Goal: Transaction & Acquisition: Purchase product/service

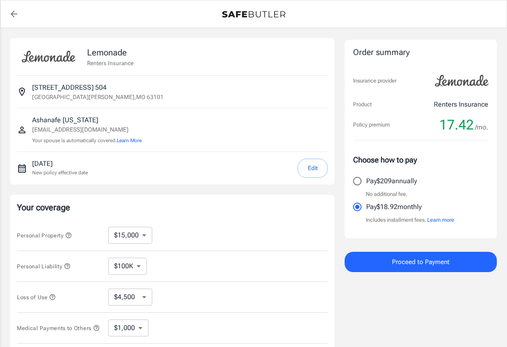
select select "15000"
select select "500"
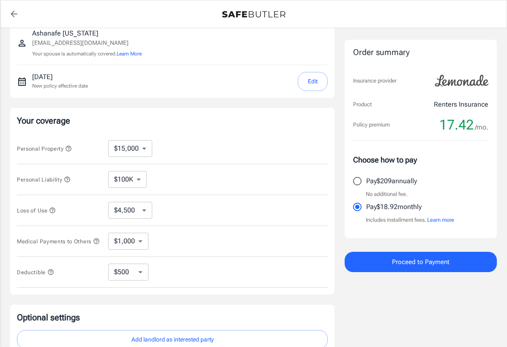
scroll to position [135, 0]
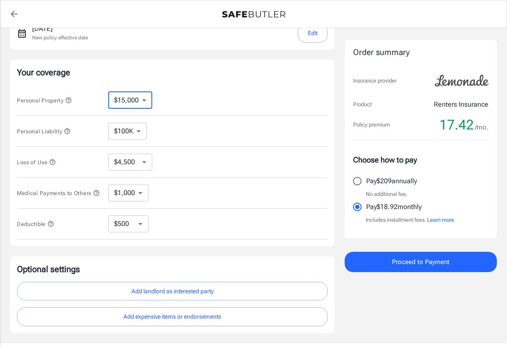
select select "100000"
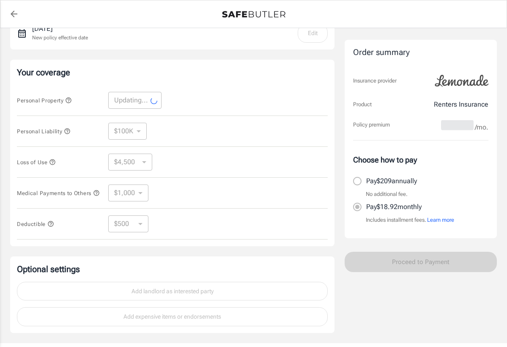
select select "100000"
select select "30000"
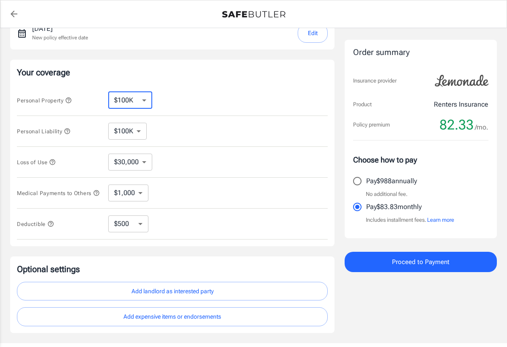
select select "25000"
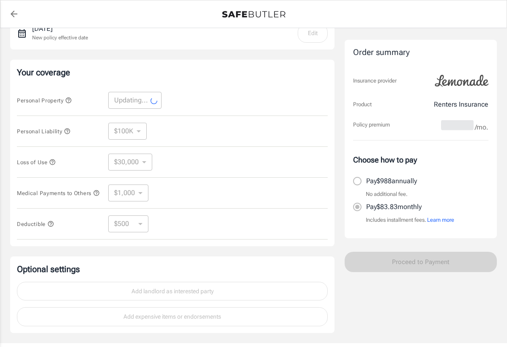
select select "25000"
select select "7500"
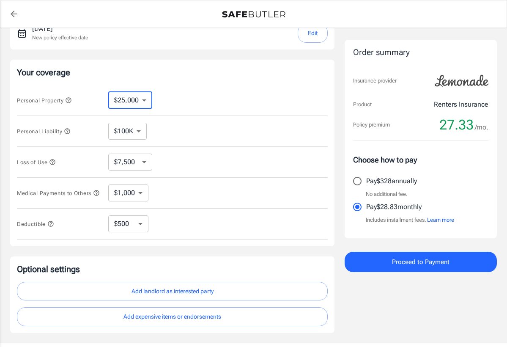
select select "20000"
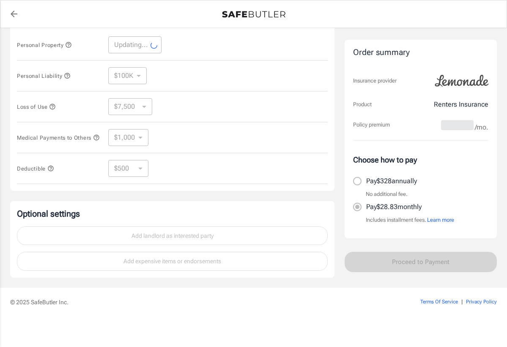
scroll to position [193, 0]
select select "20000"
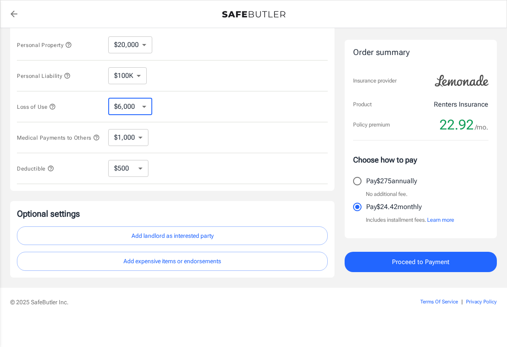
drag, startPoint x: 145, startPoint y: 100, endPoint x: 107, endPoint y: 104, distance: 38.6
click at [172, 106] on div "Loss of Use $6,000 $9,000 $15,000 $24,000 $36,000 $54,000 $81,000 $120K $177K $…" at bounding box center [172, 106] width 311 height 31
click at [55, 105] on icon "button" at bounding box center [52, 106] width 7 height 7
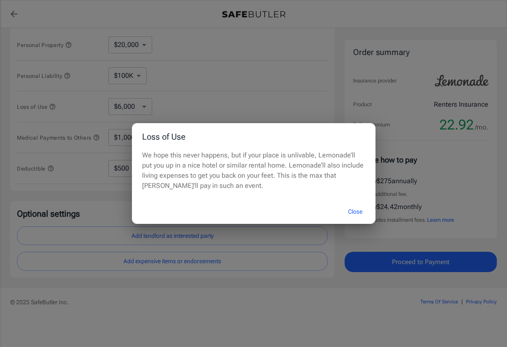
click at [354, 205] on button "Close" at bounding box center [355, 212] width 34 height 18
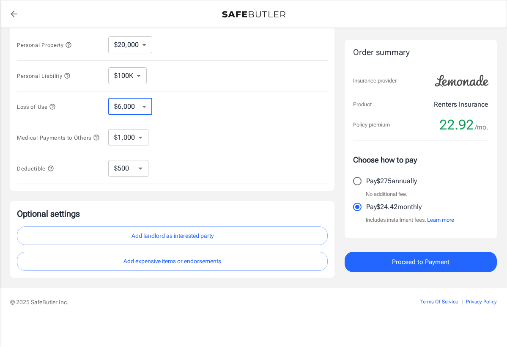
select select "15000"
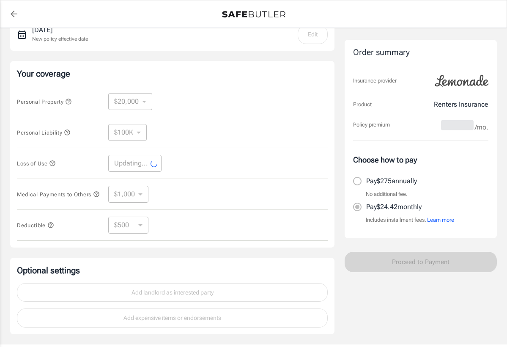
scroll to position [143, 0]
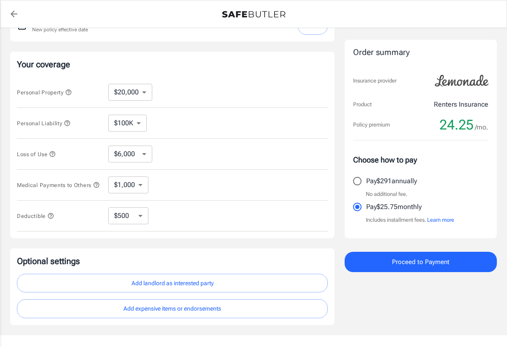
select select "15000"
drag, startPoint x: 135, startPoint y: 218, endPoint x: 161, endPoint y: 212, distance: 26.8
click at [162, 216] on div "$250 $500 $1,000 $2,500 ​" at bounding box center [135, 215] width 54 height 17
click at [51, 219] on icon "button" at bounding box center [50, 215] width 7 height 7
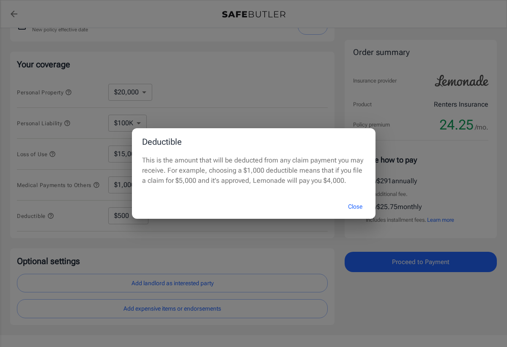
click at [349, 206] on button "Close" at bounding box center [355, 207] width 34 height 18
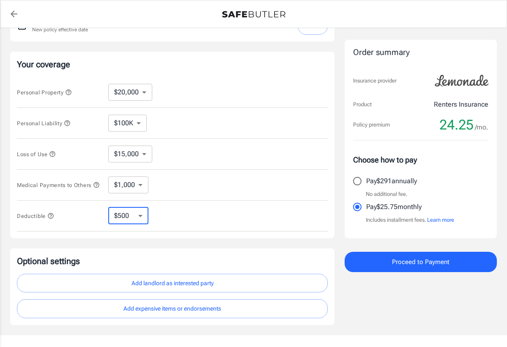
select select "1000"
select select "500"
select select "250"
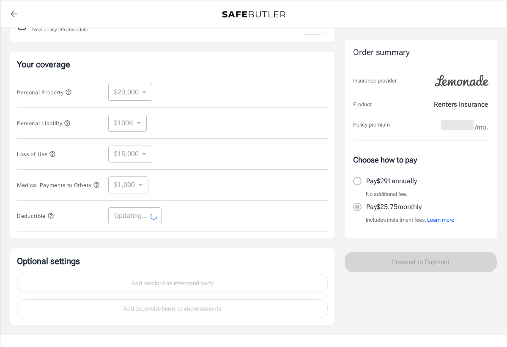
select select "250"
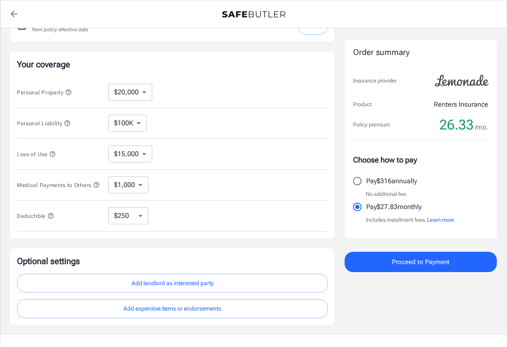
click at [51, 218] on icon "button" at bounding box center [50, 215] width 5 height 5
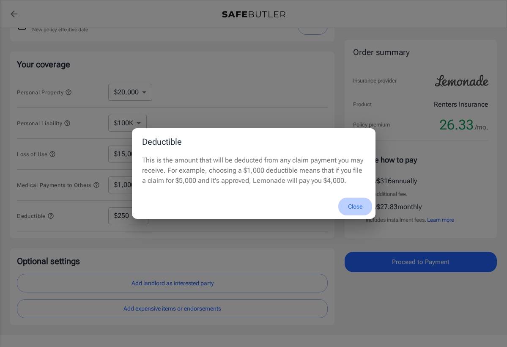
click at [357, 207] on button "Close" at bounding box center [355, 207] width 34 height 18
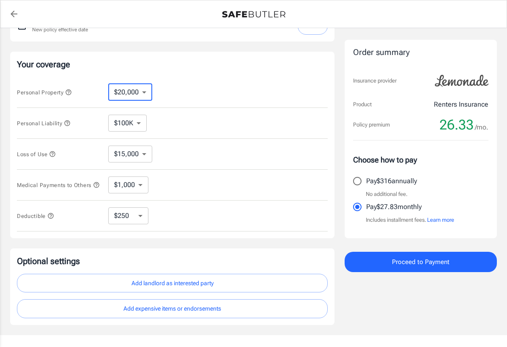
select select "15000"
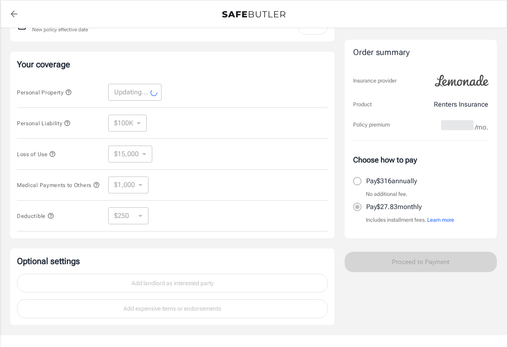
select select "15000"
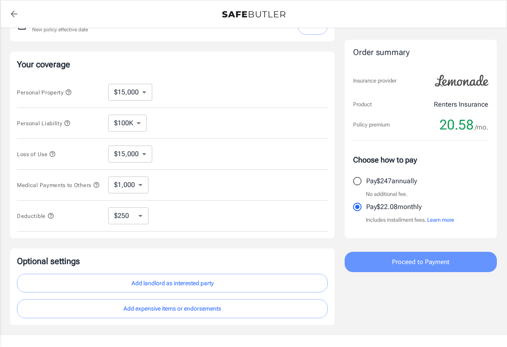
click at [391, 258] on button "Proceed to Payment" at bounding box center [421, 262] width 152 height 20
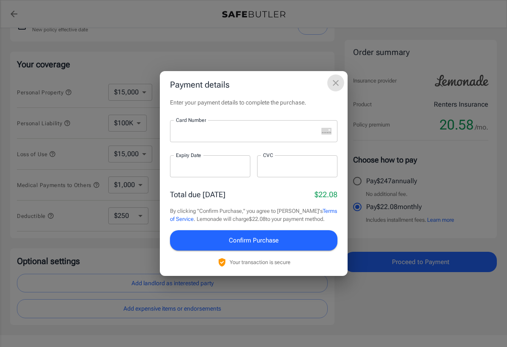
click at [342, 81] on button "close" at bounding box center [335, 82] width 17 height 17
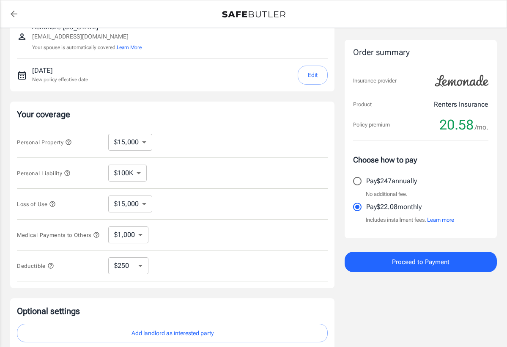
scroll to position [95, 0]
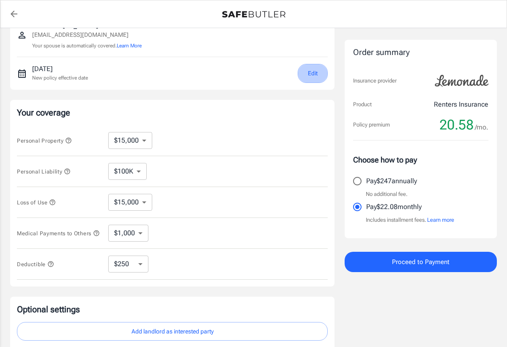
click at [315, 71] on button "Edit" at bounding box center [313, 73] width 30 height 19
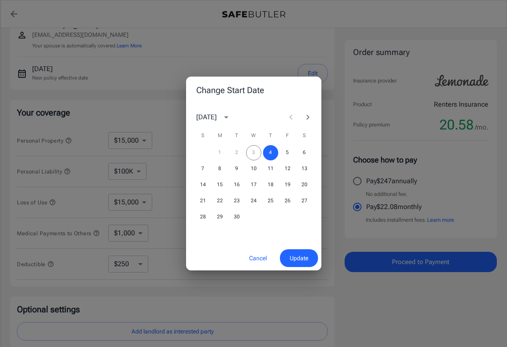
click at [252, 153] on div "1 2 3 4 5 6" at bounding box center [253, 152] width 135 height 15
click at [292, 261] on span "Update" at bounding box center [299, 258] width 19 height 11
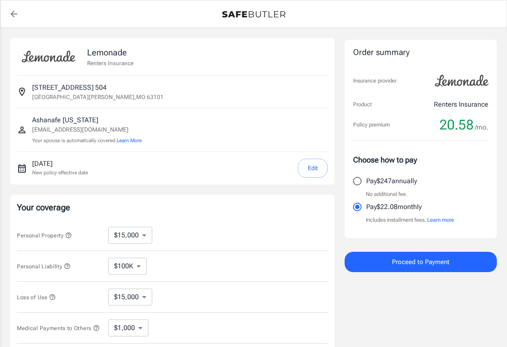
scroll to position [0, 0]
click at [384, 261] on button "Proceed to Payment" at bounding box center [421, 262] width 152 height 20
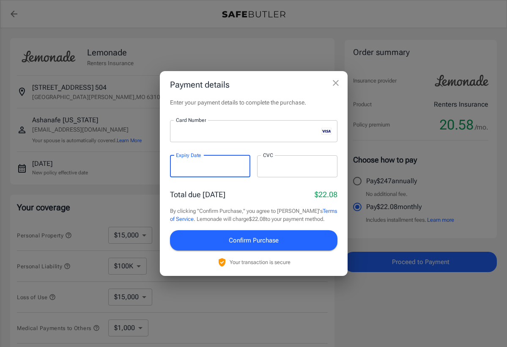
click at [286, 171] on div at bounding box center [297, 166] width 80 height 22
click at [333, 86] on icon "close" at bounding box center [336, 83] width 6 height 6
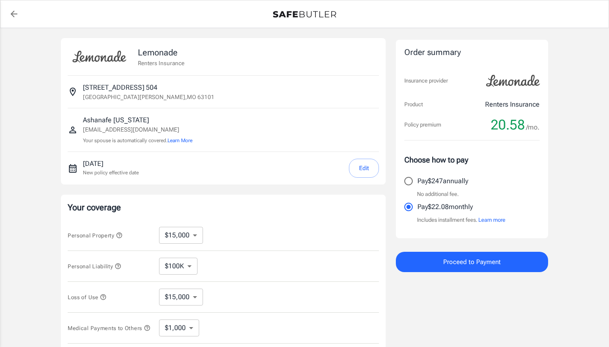
select select "15000"
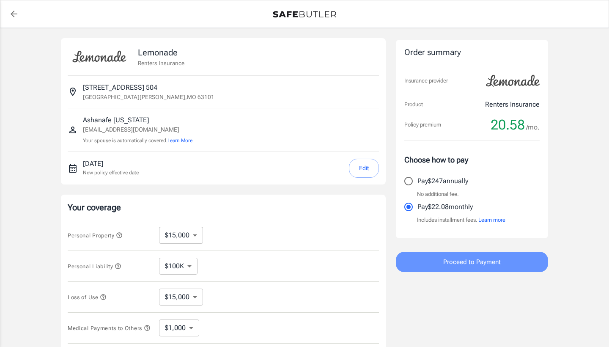
click at [431, 270] on button "Proceed to Payment" at bounding box center [472, 262] width 152 height 20
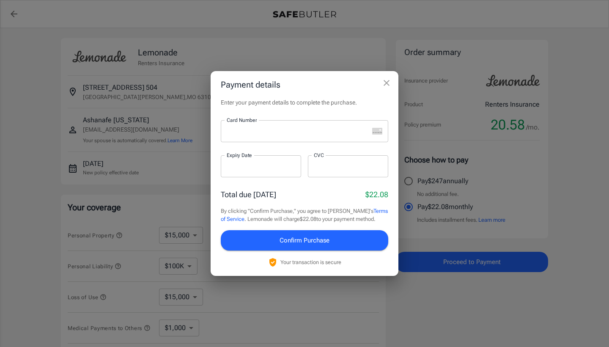
click at [329, 140] on div at bounding box center [295, 131] width 148 height 22
click at [343, 237] on button "Confirm Purchase" at bounding box center [304, 240] width 167 height 20
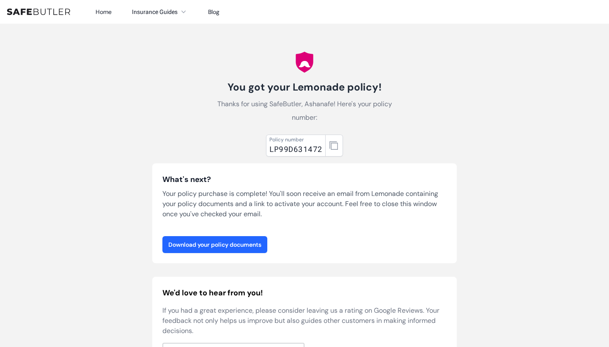
click at [244, 239] on link "Download your policy documents" at bounding box center [214, 244] width 105 height 17
click at [336, 147] on icon "button" at bounding box center [333, 145] width 8 height 8
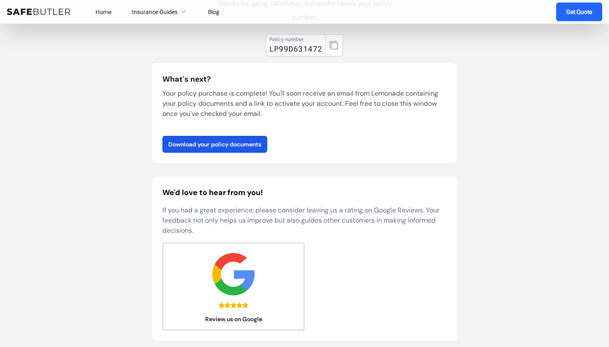
scroll to position [105, 0]
